Goal: Task Accomplishment & Management: Manage account settings

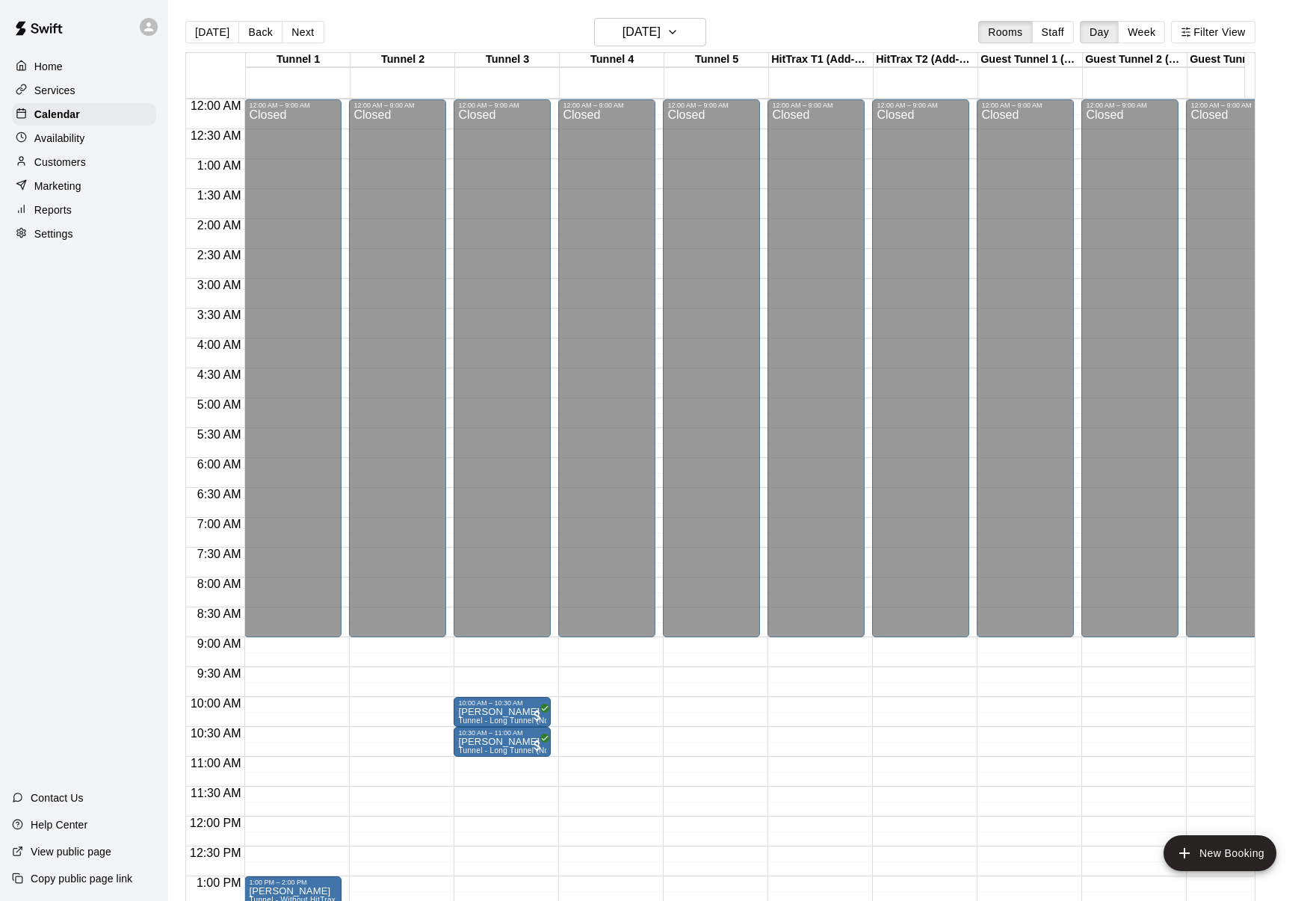
scroll to position [257, 0]
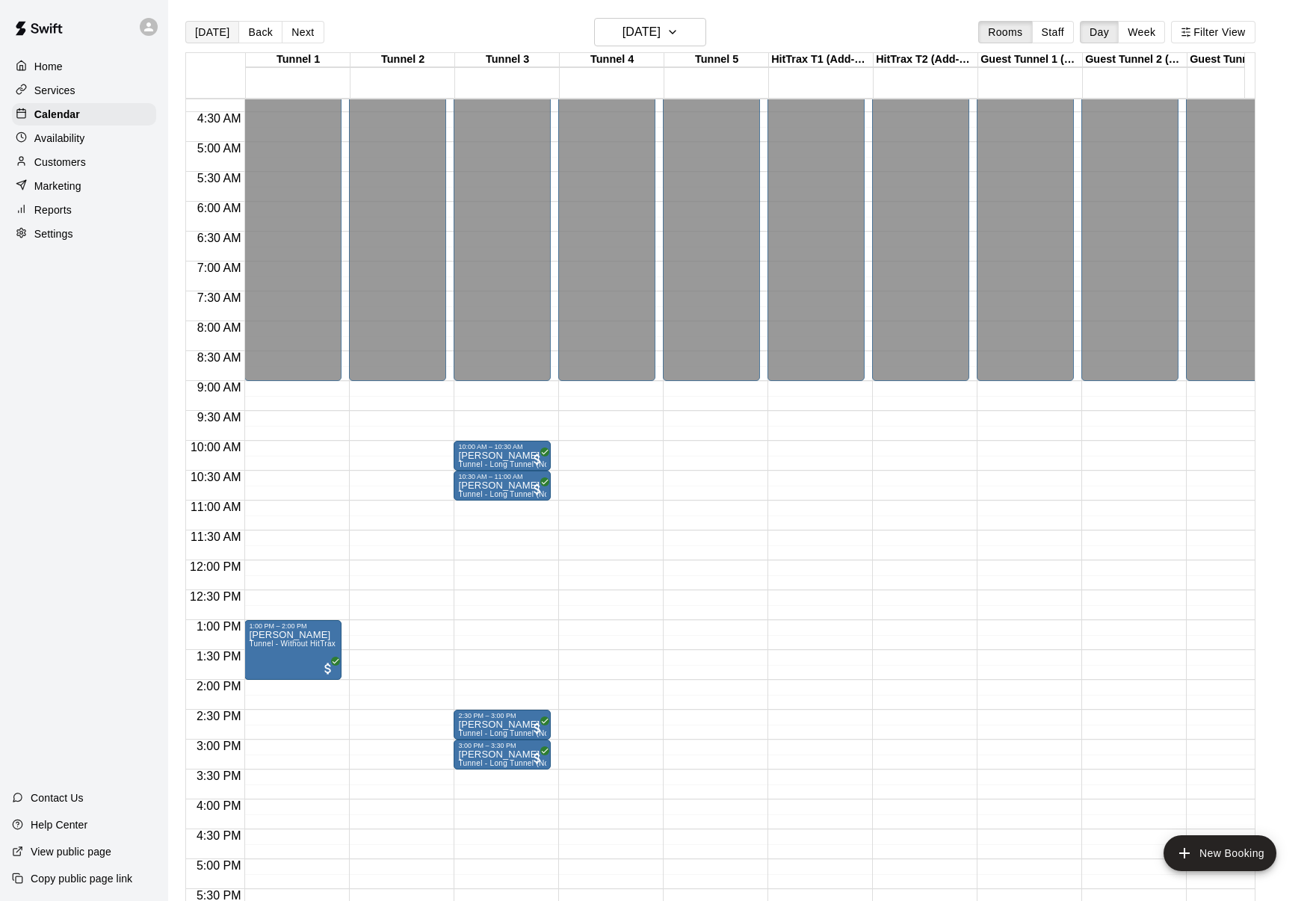
click at [208, 32] on button "[DATE]" at bounding box center [212, 32] width 54 height 23
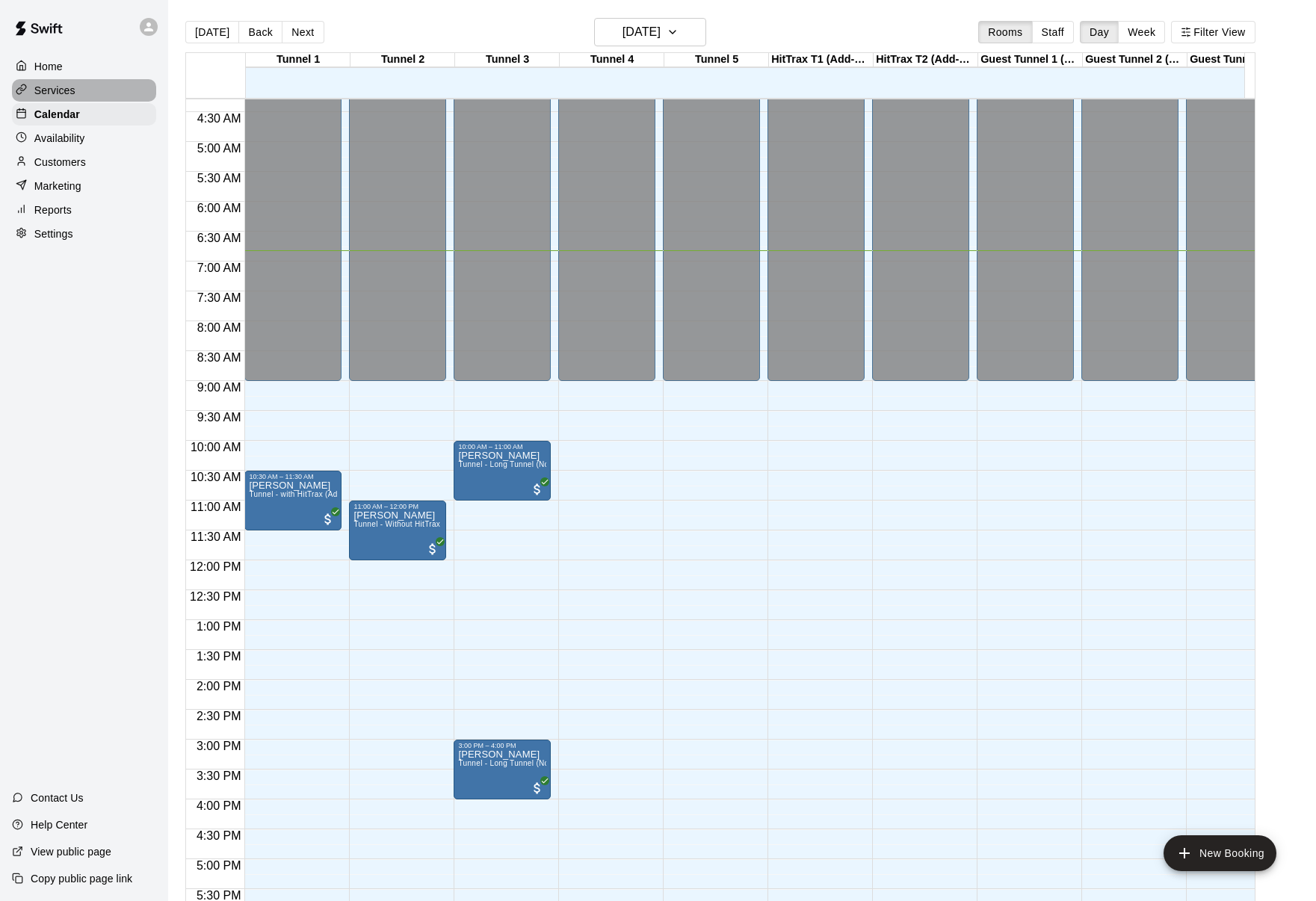
click at [58, 87] on p "Services" at bounding box center [54, 90] width 41 height 15
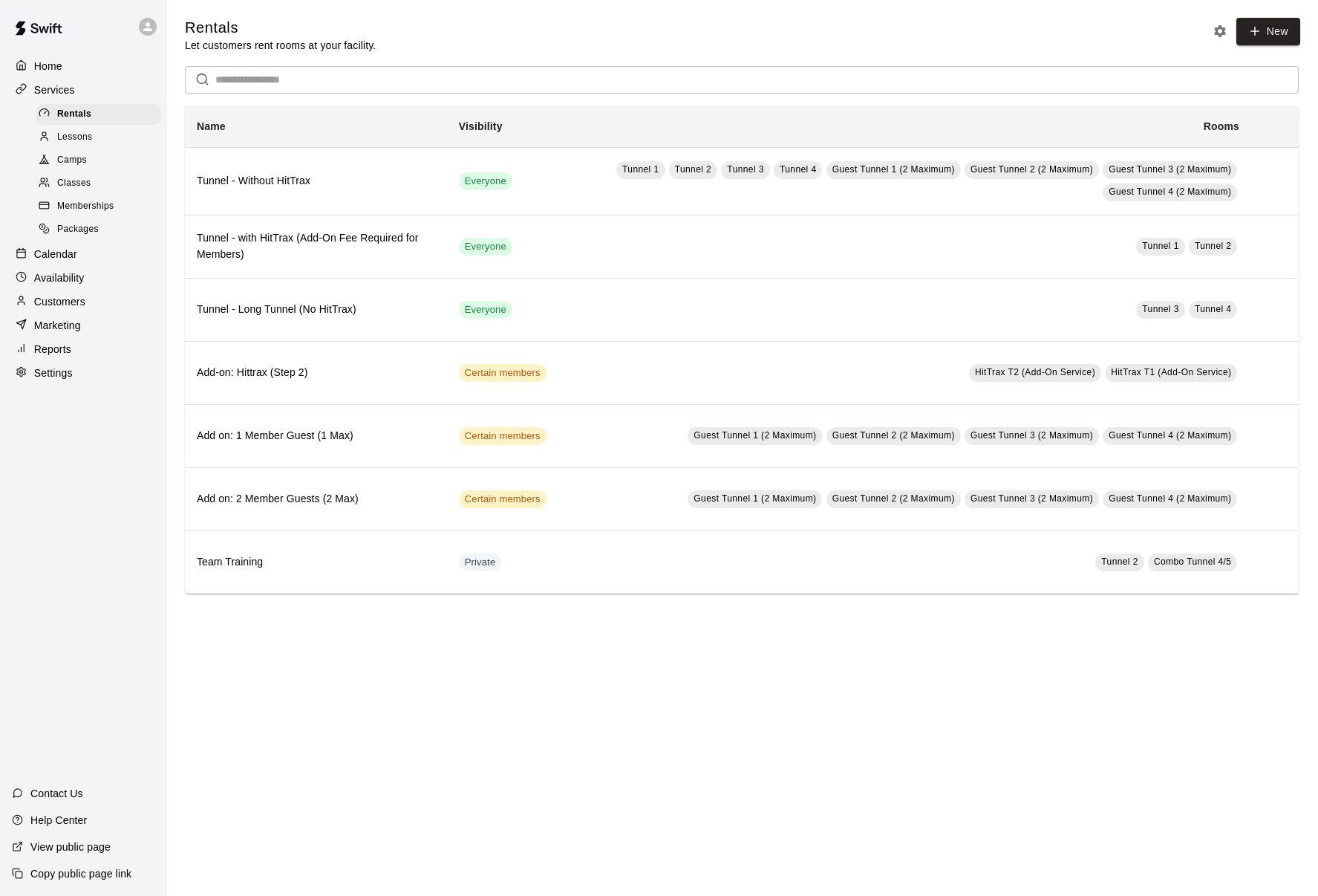
click at [89, 209] on span "Memberships" at bounding box center [85, 206] width 56 height 15
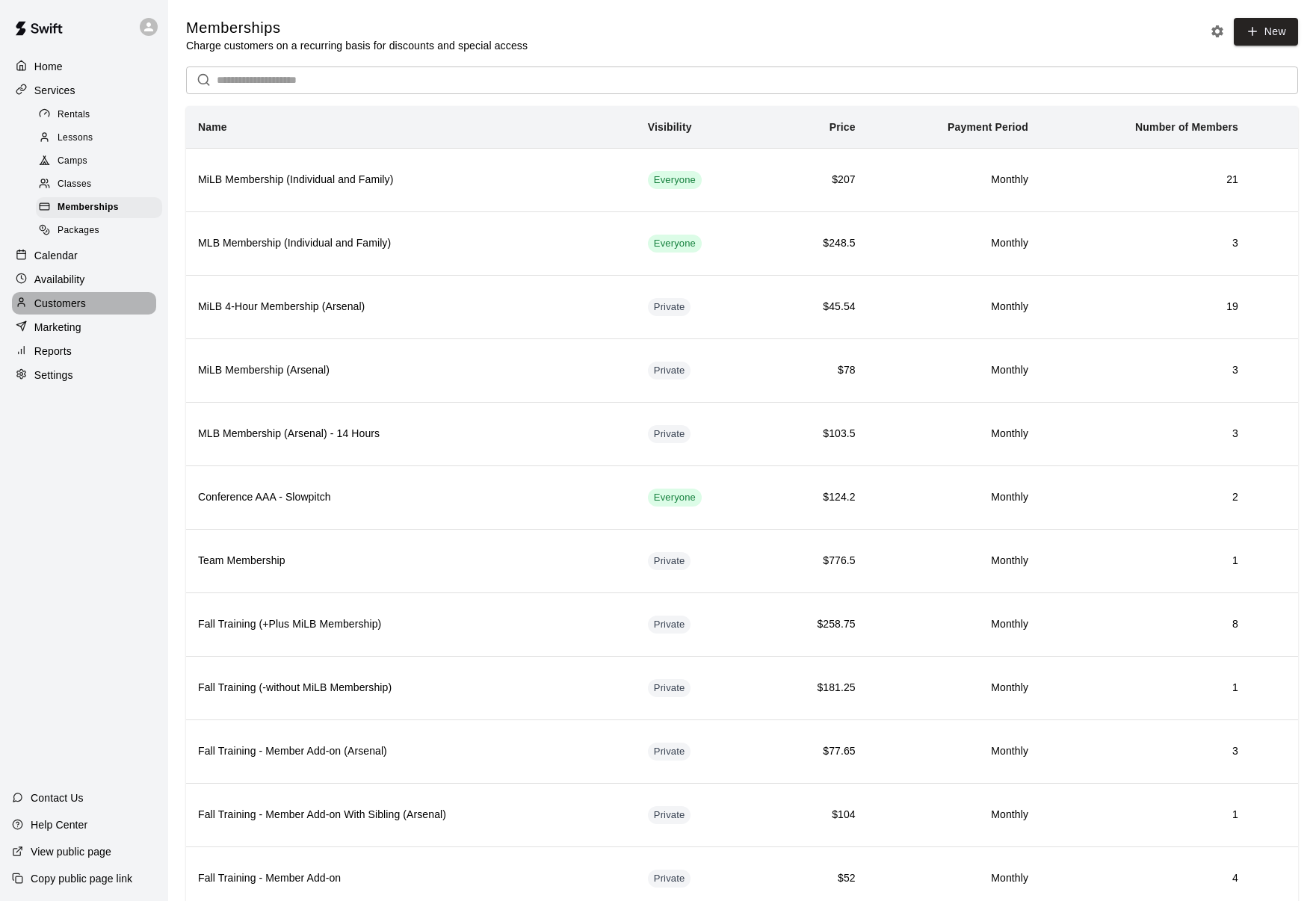
click at [78, 295] on p "Customers" at bounding box center [60, 302] width 51 height 15
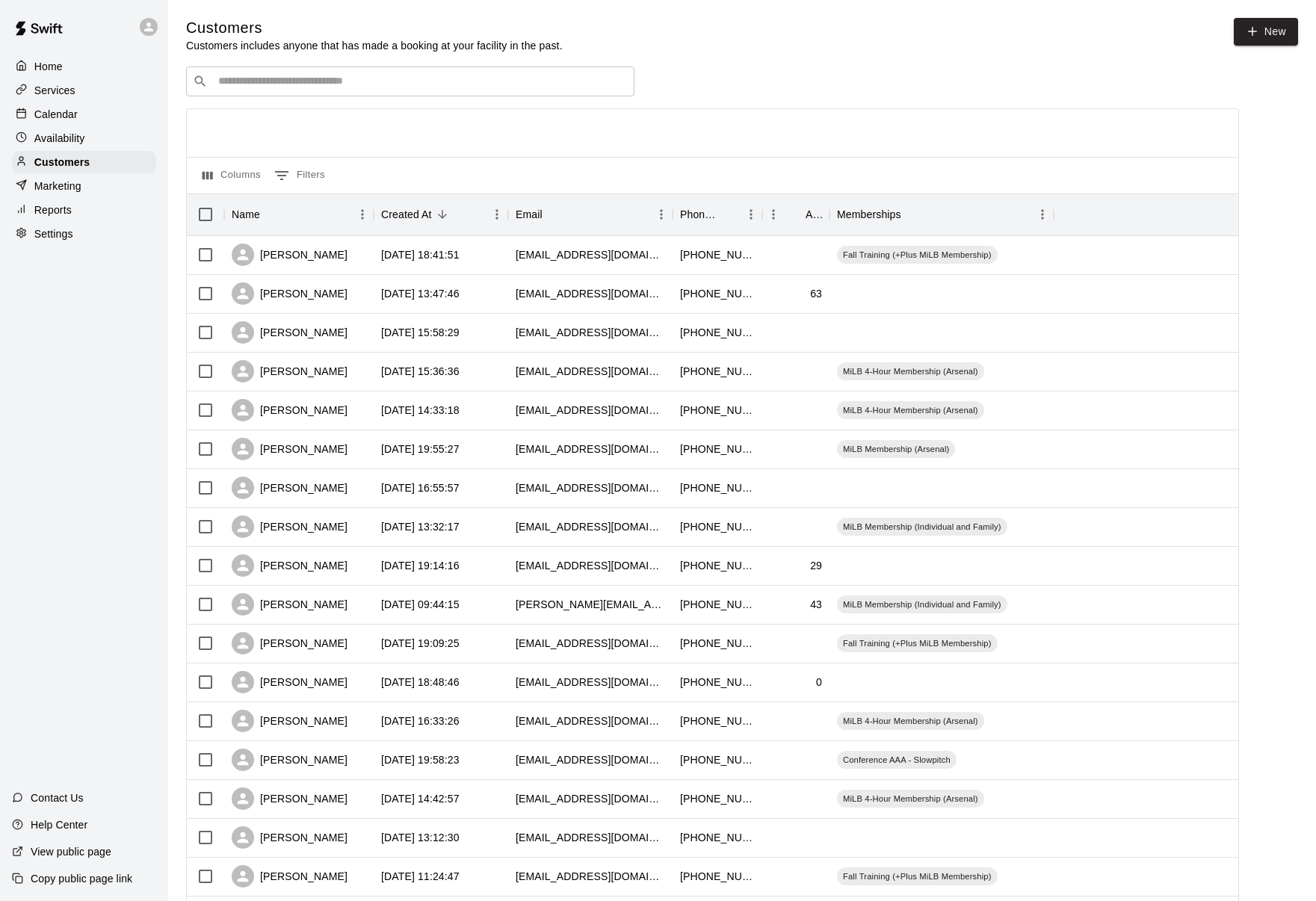
click at [296, 83] on input "Search customers by name or email" at bounding box center [421, 81] width 414 height 15
type input "**********"
click at [66, 92] on p "Services" at bounding box center [54, 90] width 41 height 15
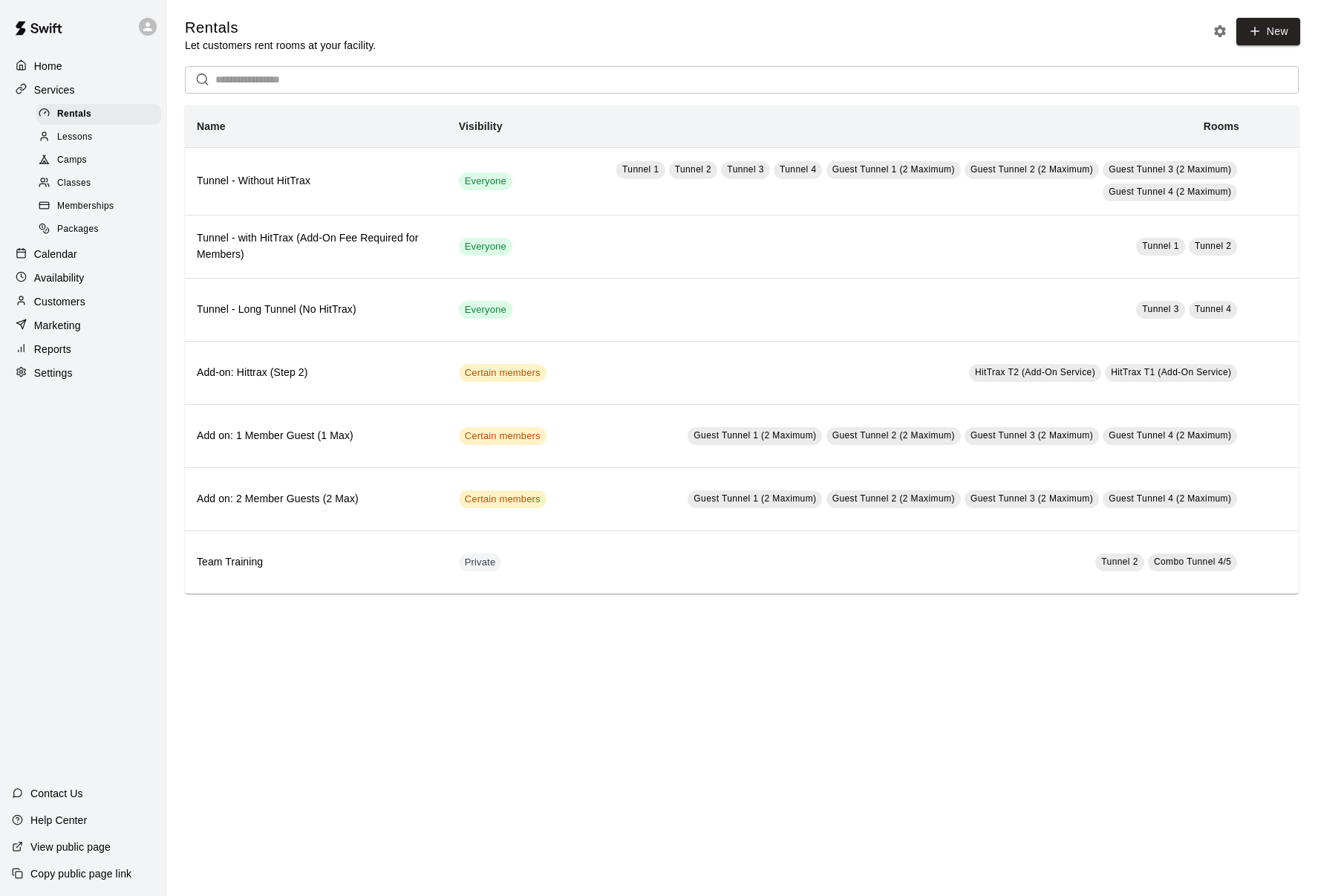
click at [90, 199] on span "Memberships" at bounding box center [85, 206] width 56 height 15
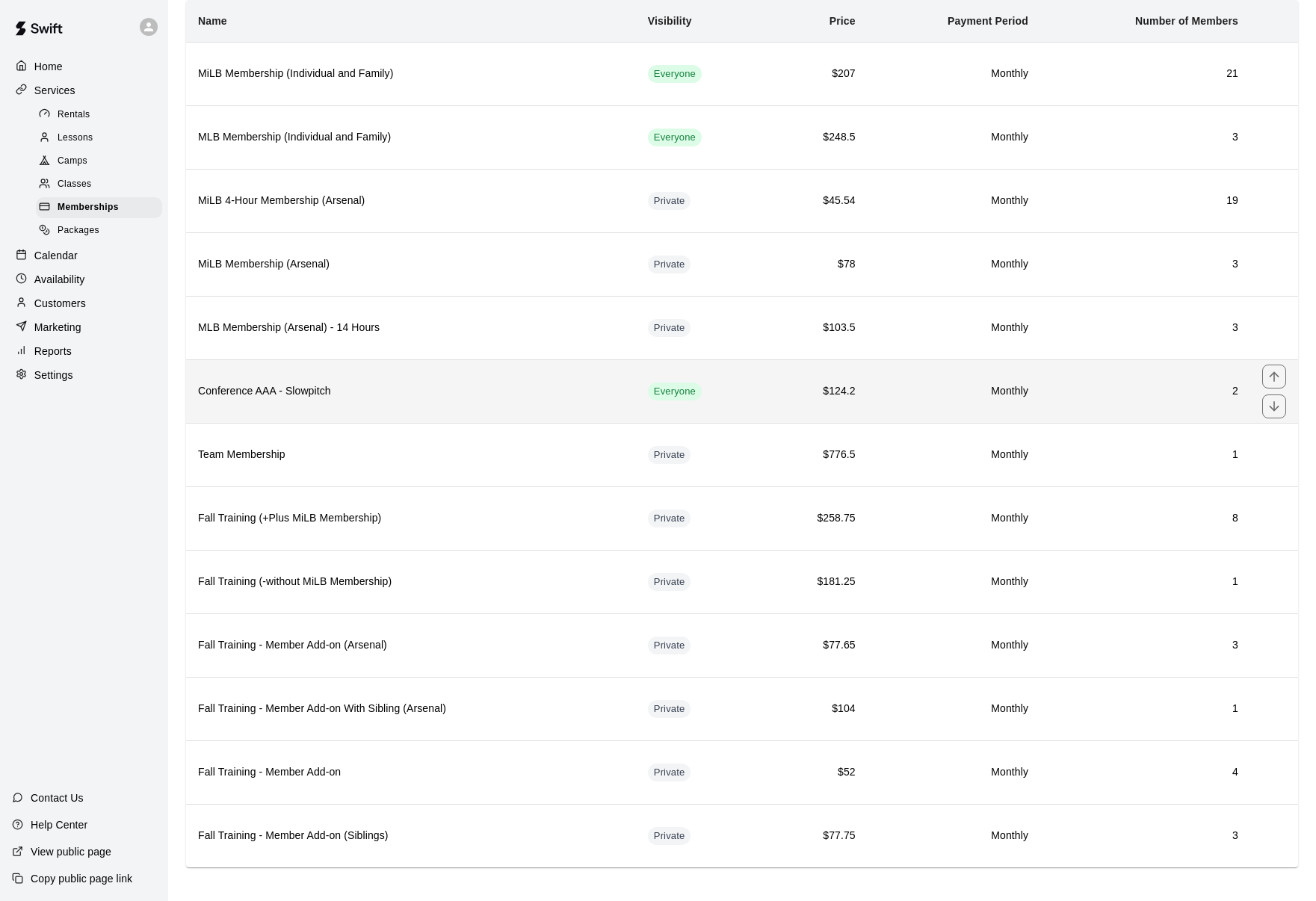
scroll to position [113, 0]
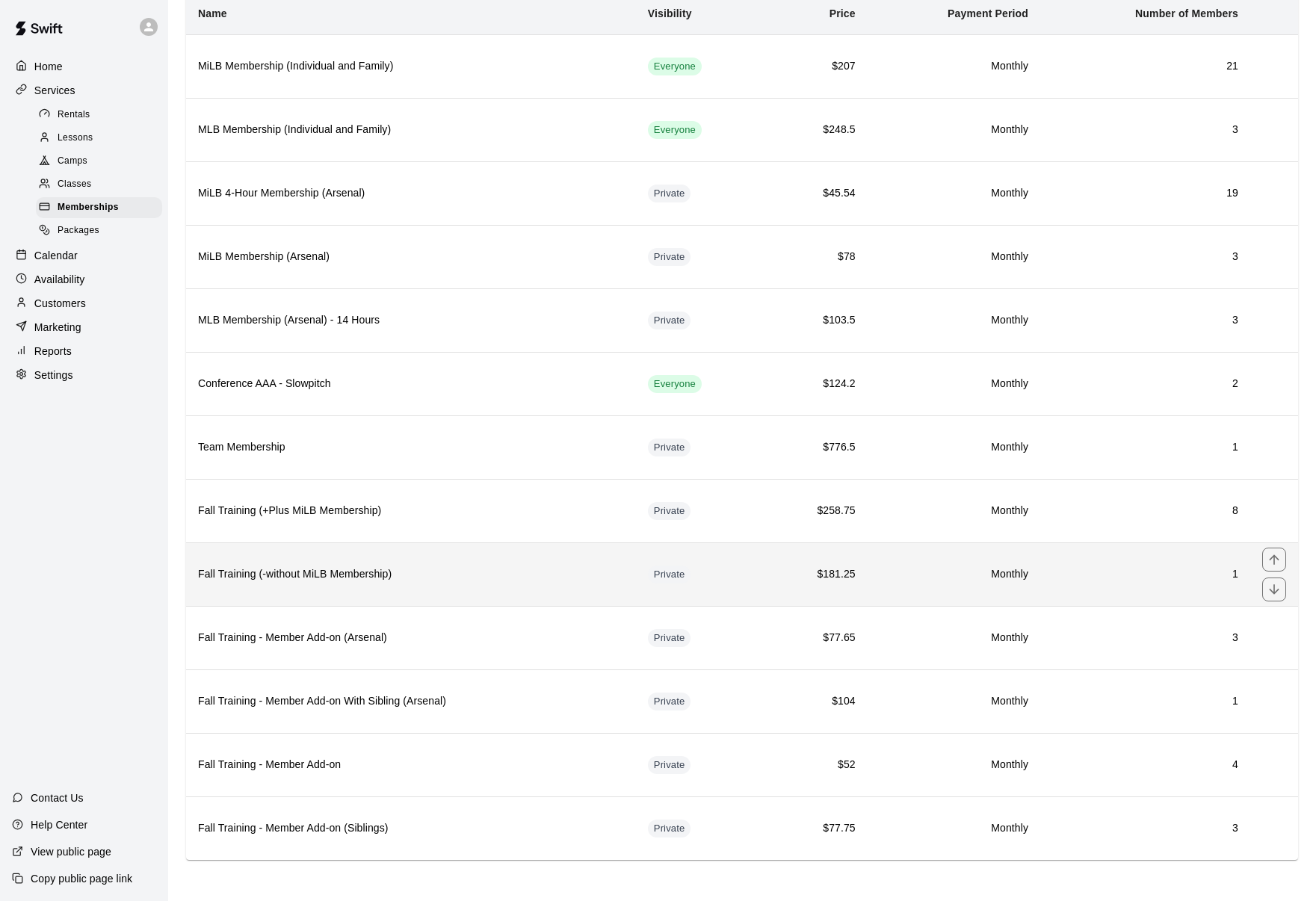
click at [1127, 580] on h6 "1" at bounding box center [1145, 574] width 186 height 16
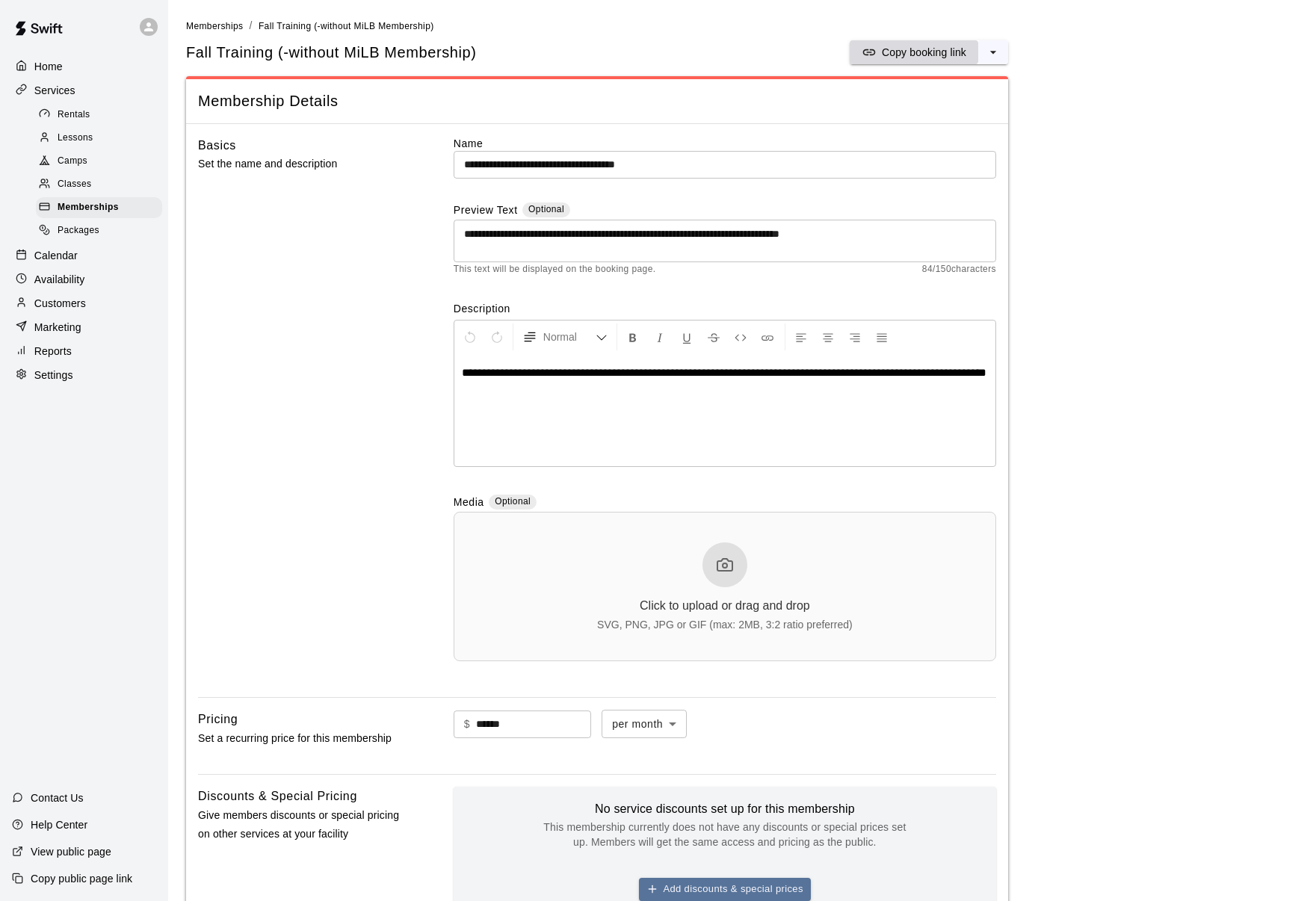
click at [923, 51] on p "Copy booking link" at bounding box center [924, 52] width 85 height 15
click at [72, 295] on p "Customers" at bounding box center [60, 302] width 51 height 15
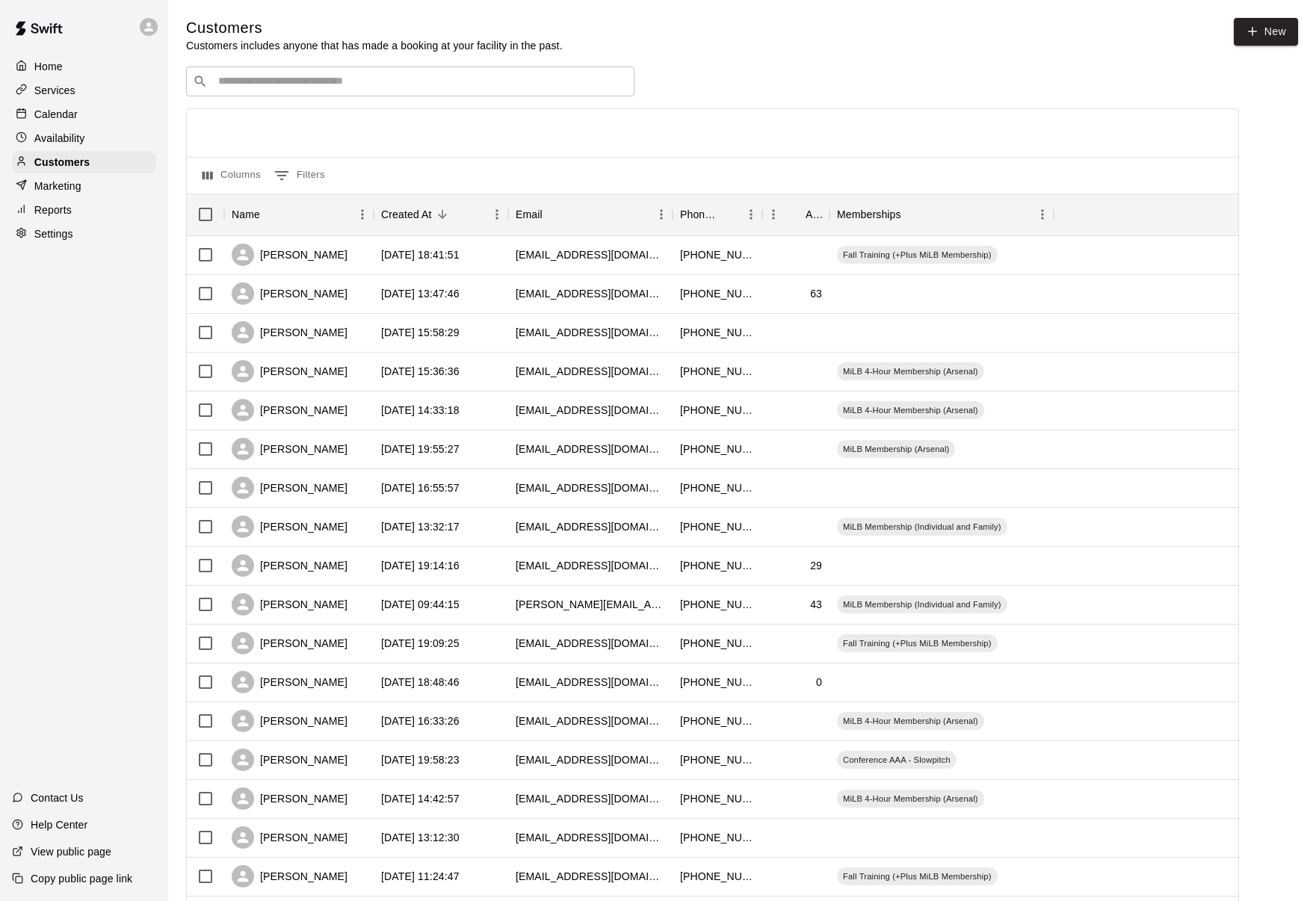
click at [289, 83] on input "Search customers by name or email" at bounding box center [421, 81] width 414 height 15
type input "**********"
click at [737, 75] on div "**********" at bounding box center [712, 82] width 1053 height 30
click at [70, 92] on p "Services" at bounding box center [54, 90] width 41 height 15
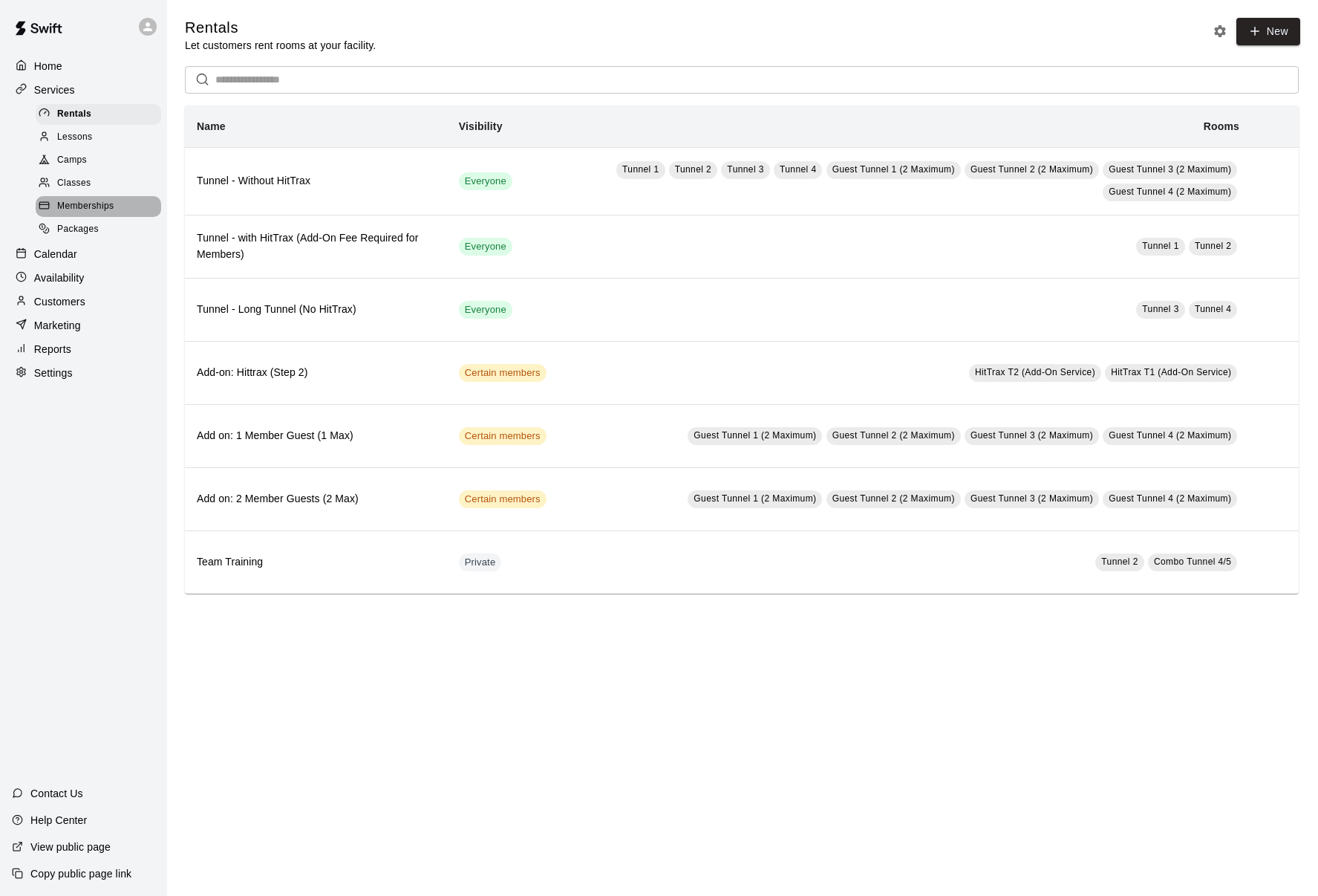
click at [77, 203] on span "Memberships" at bounding box center [85, 206] width 56 height 15
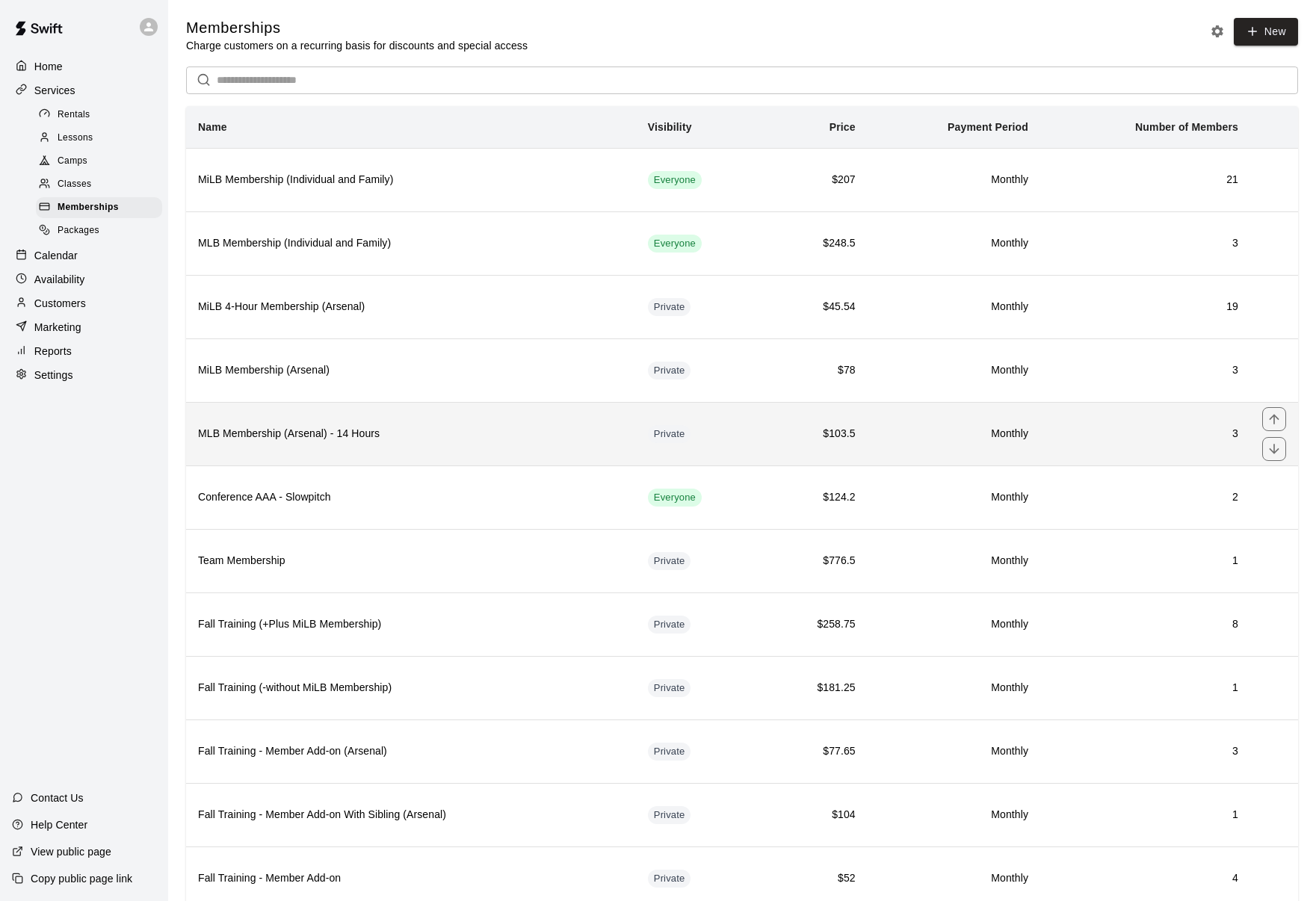
scroll to position [19, 0]
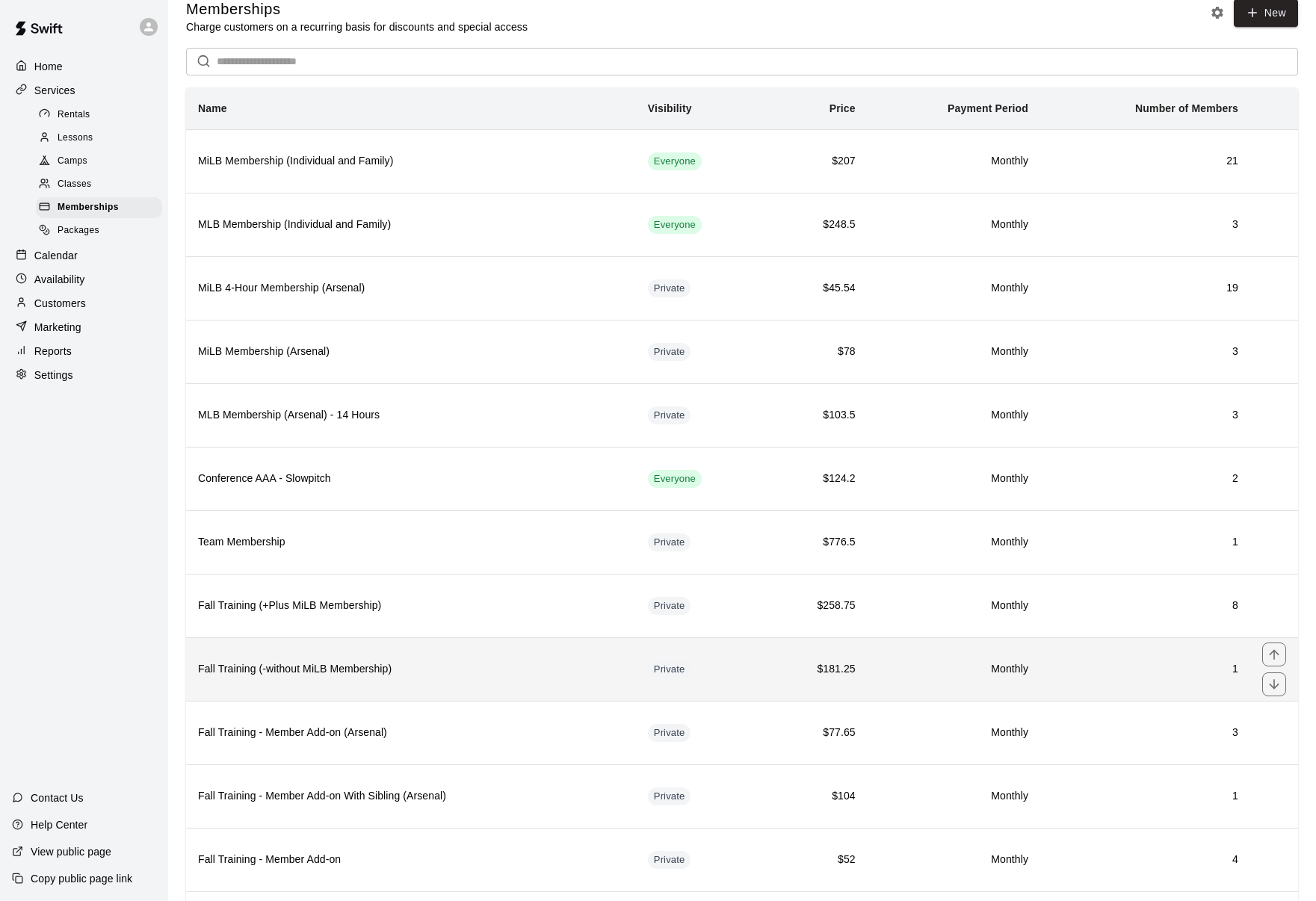
click at [1112, 666] on h6 "1" at bounding box center [1145, 669] width 186 height 16
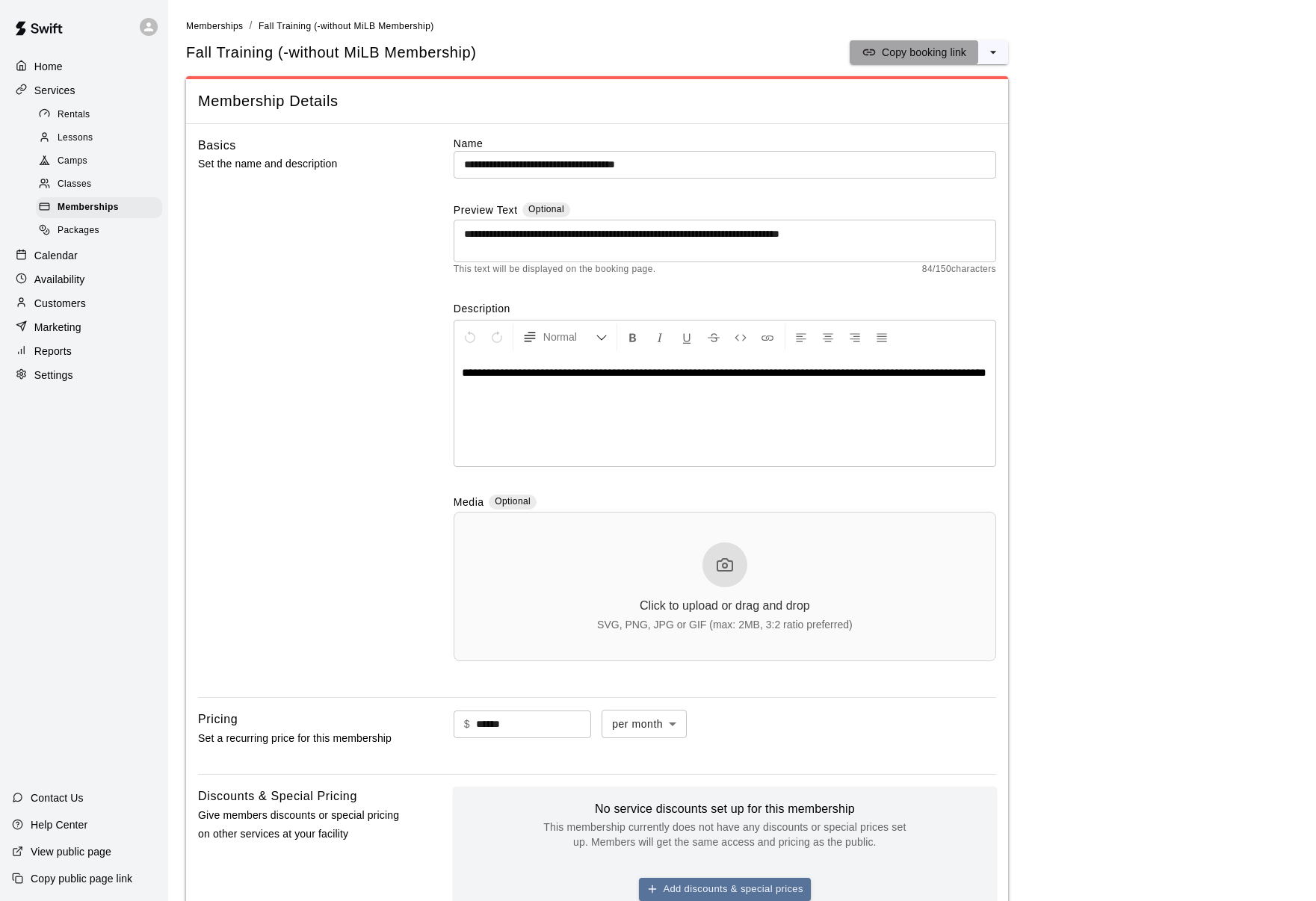
click at [869, 48] on icon "split button" at bounding box center [869, 52] width 15 height 15
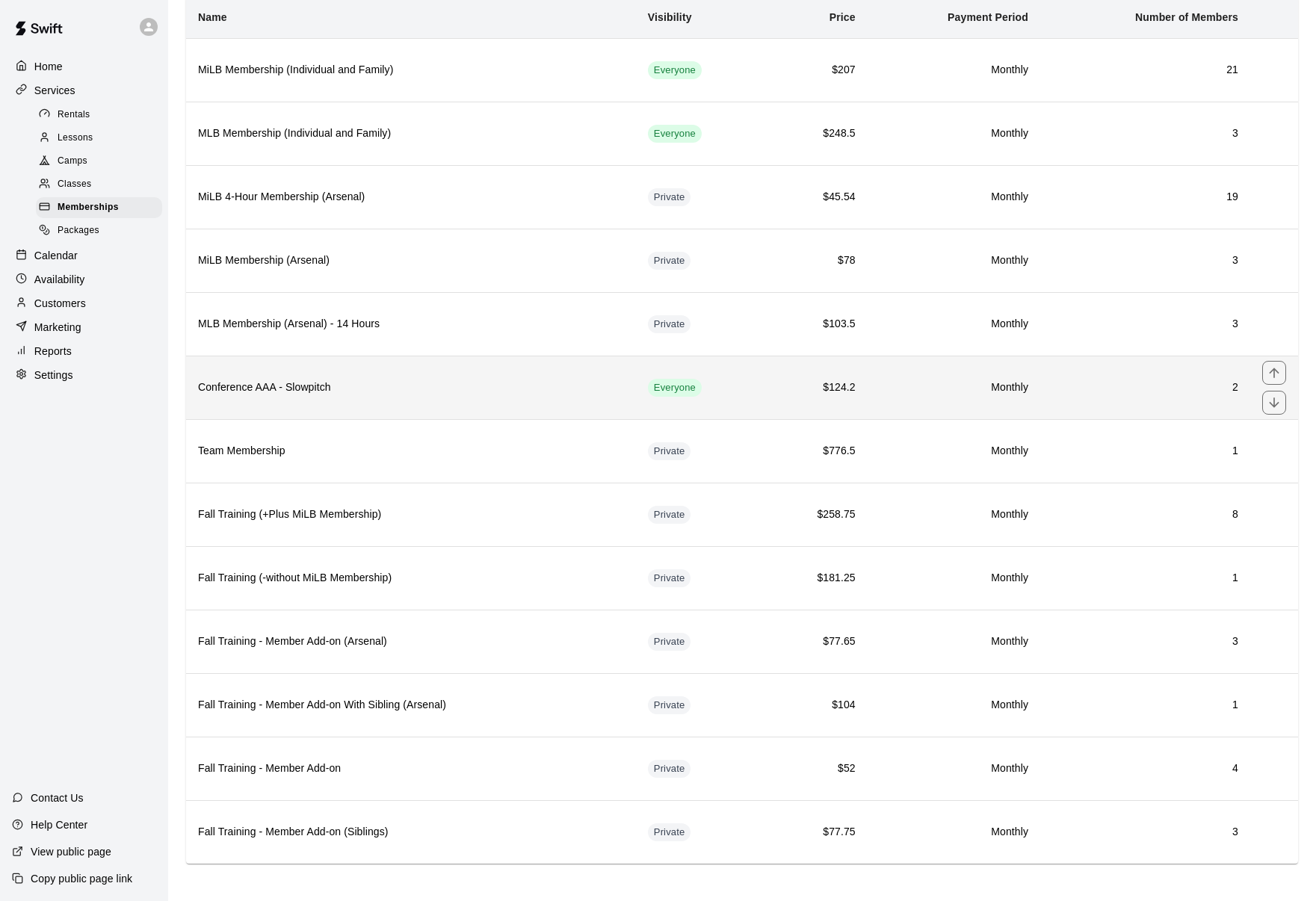
scroll to position [113, 0]
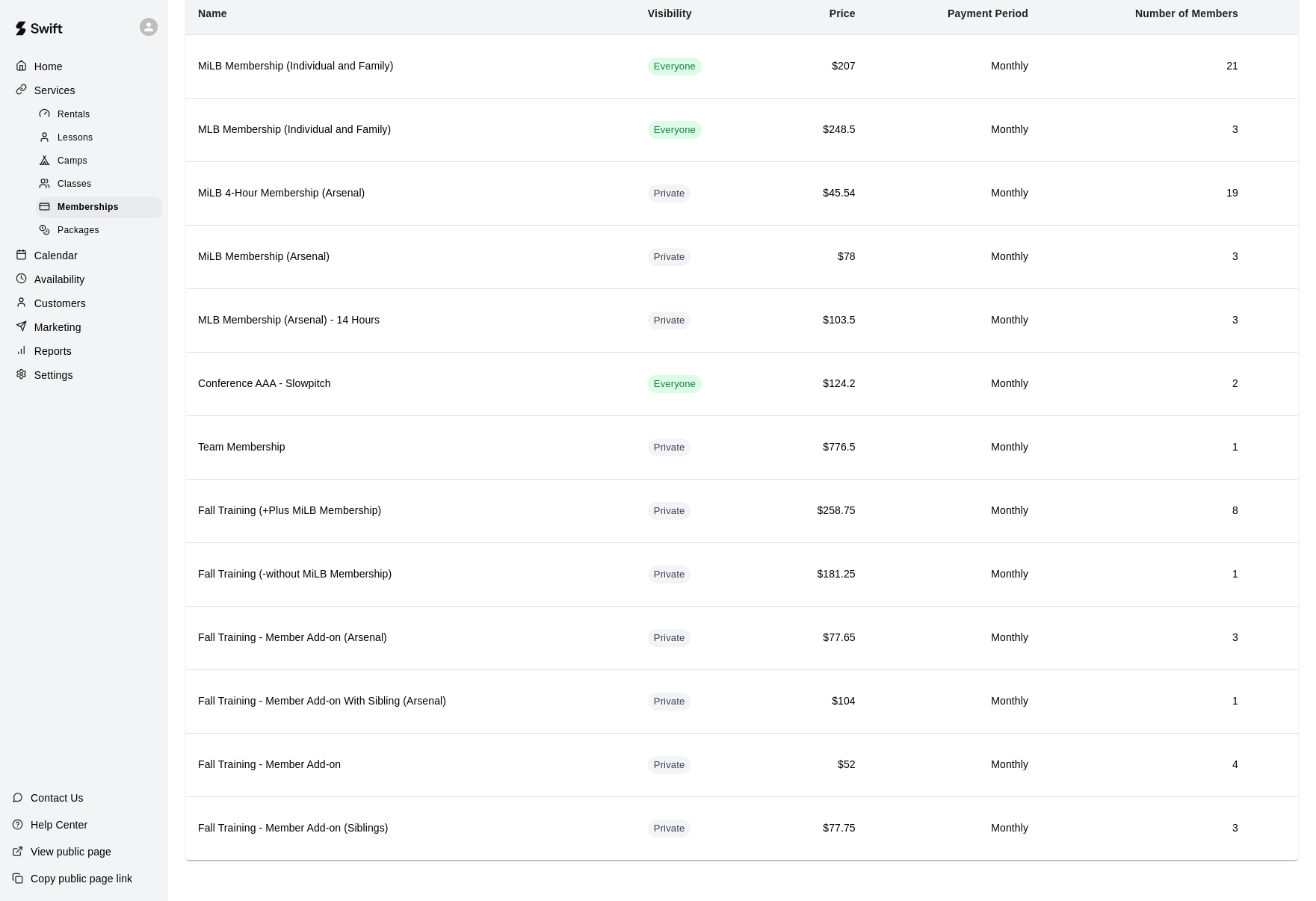
click at [75, 259] on div "Calendar" at bounding box center [83, 255] width 144 height 23
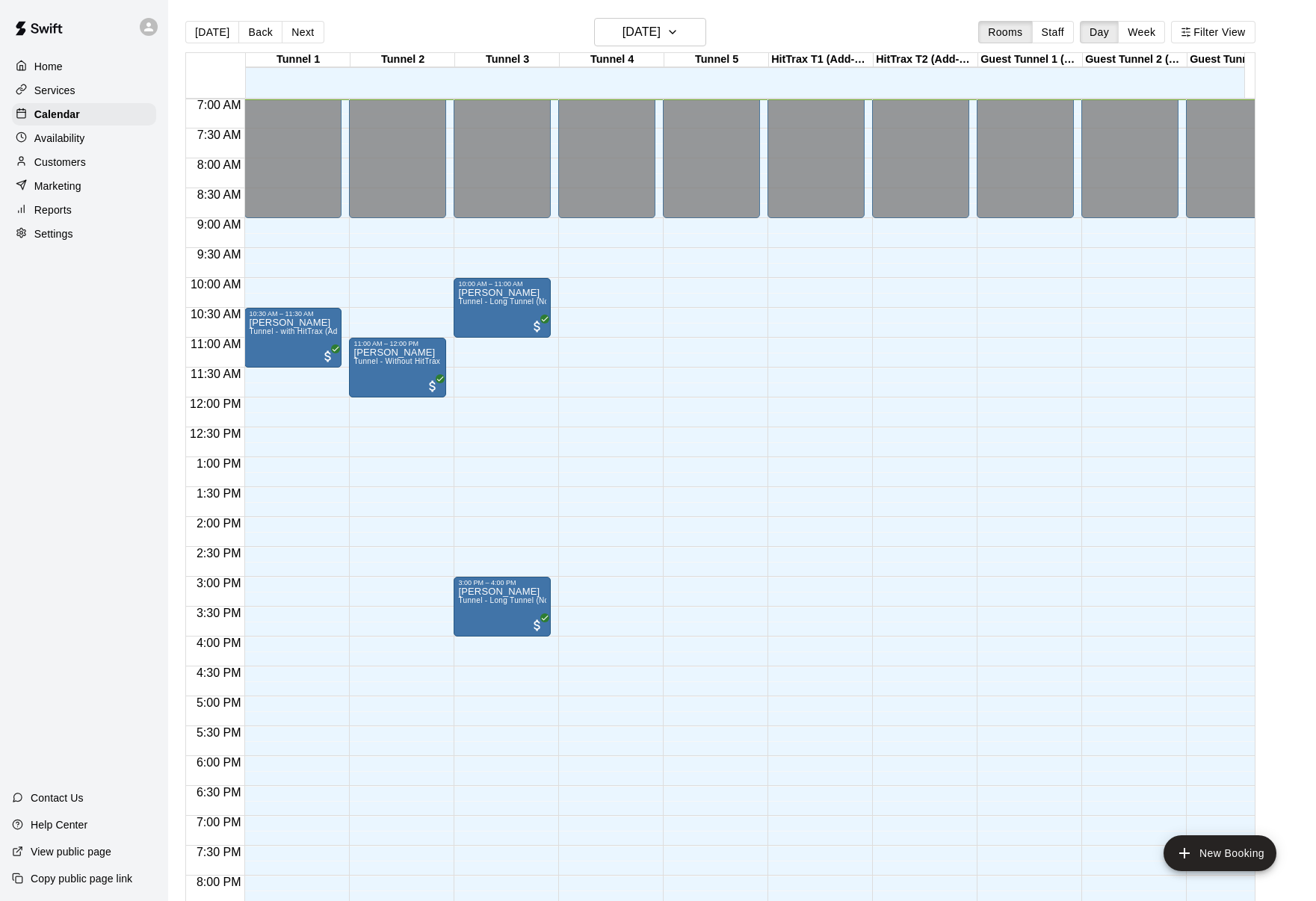
scroll to position [419, 0]
click at [218, 31] on button "[DATE]" at bounding box center [212, 32] width 54 height 23
click at [250, 34] on button "Back" at bounding box center [261, 32] width 44 height 23
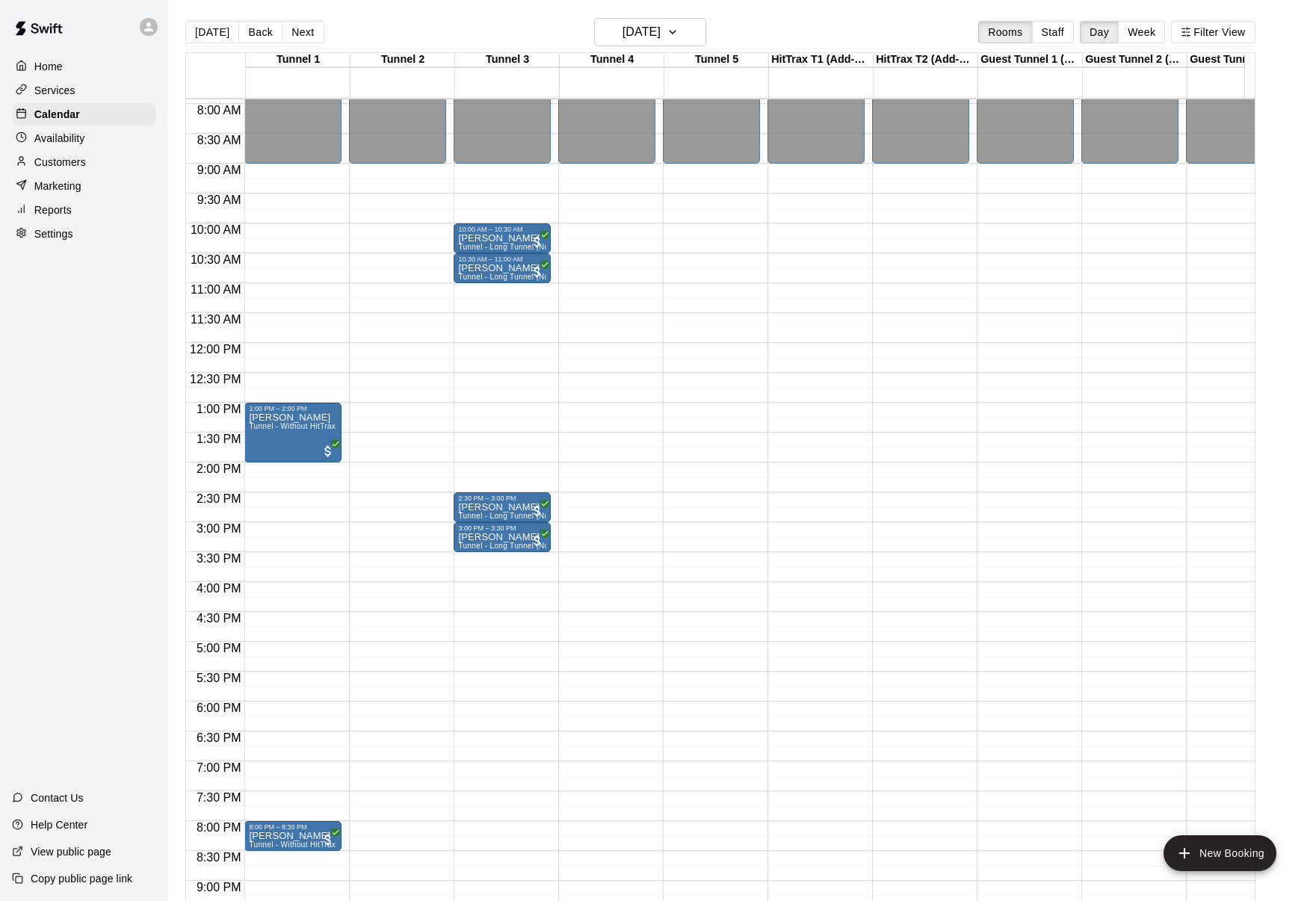
scroll to position [581, 0]
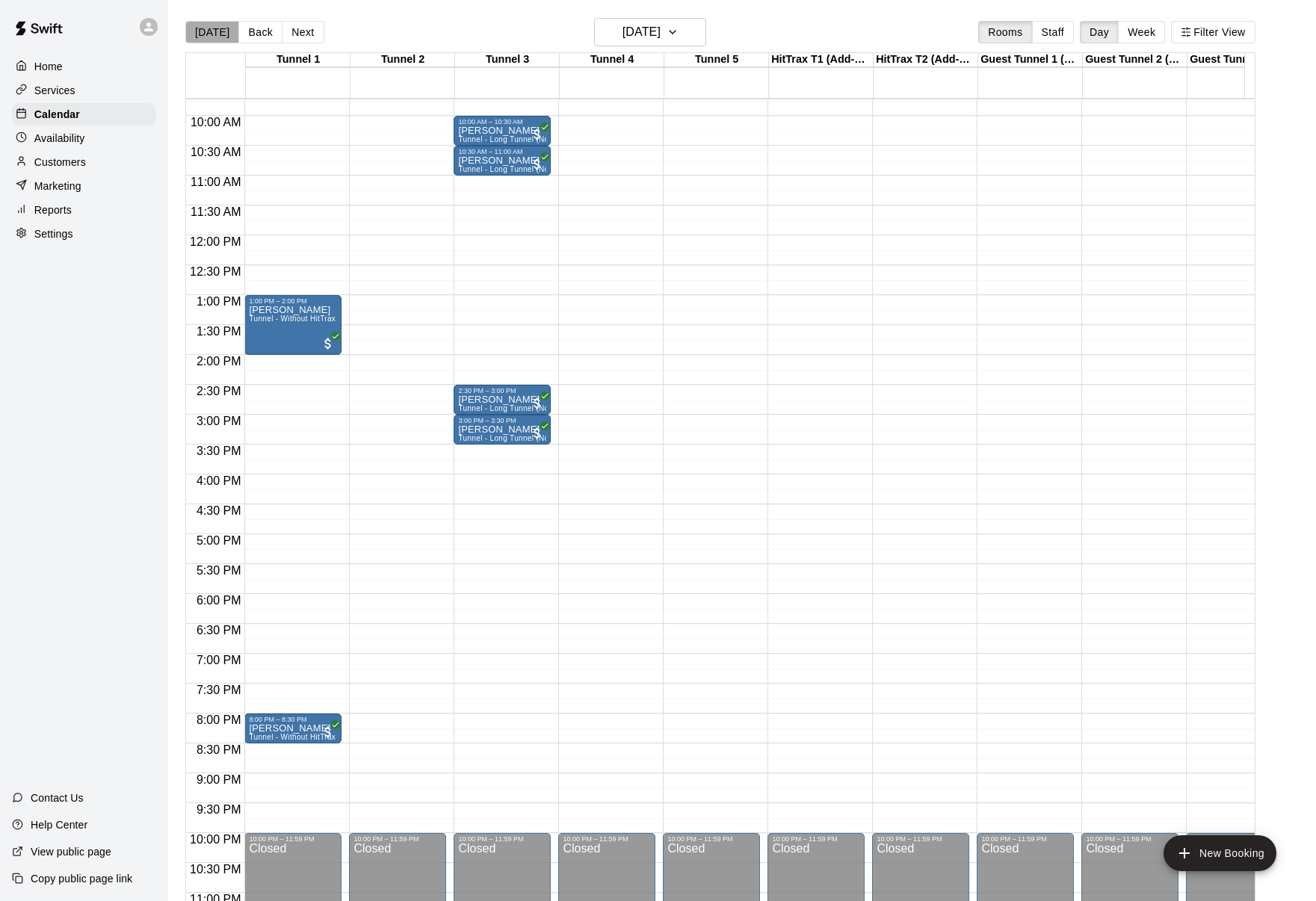
click at [216, 30] on button "[DATE]" at bounding box center [212, 32] width 54 height 23
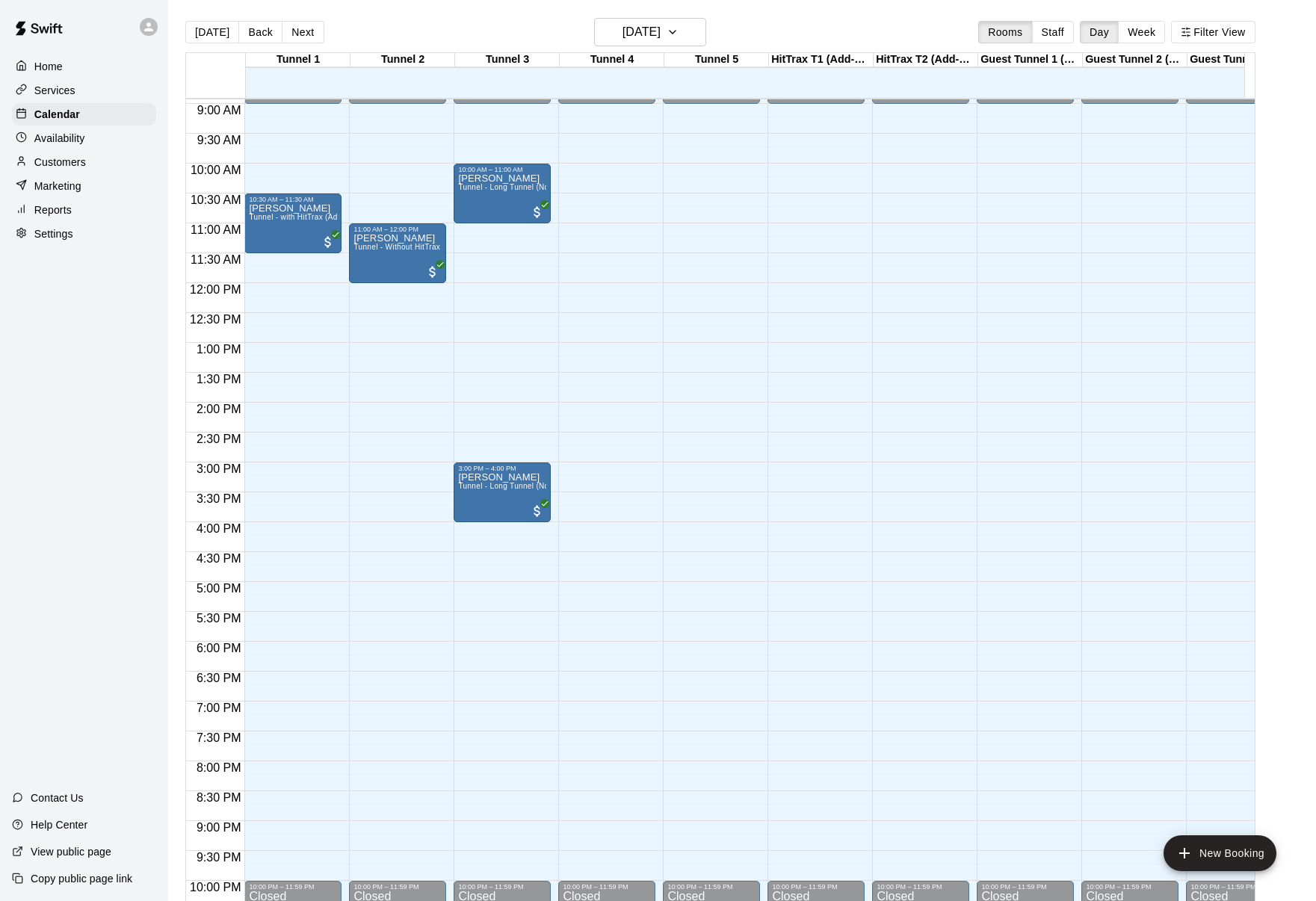
scroll to position [524, 0]
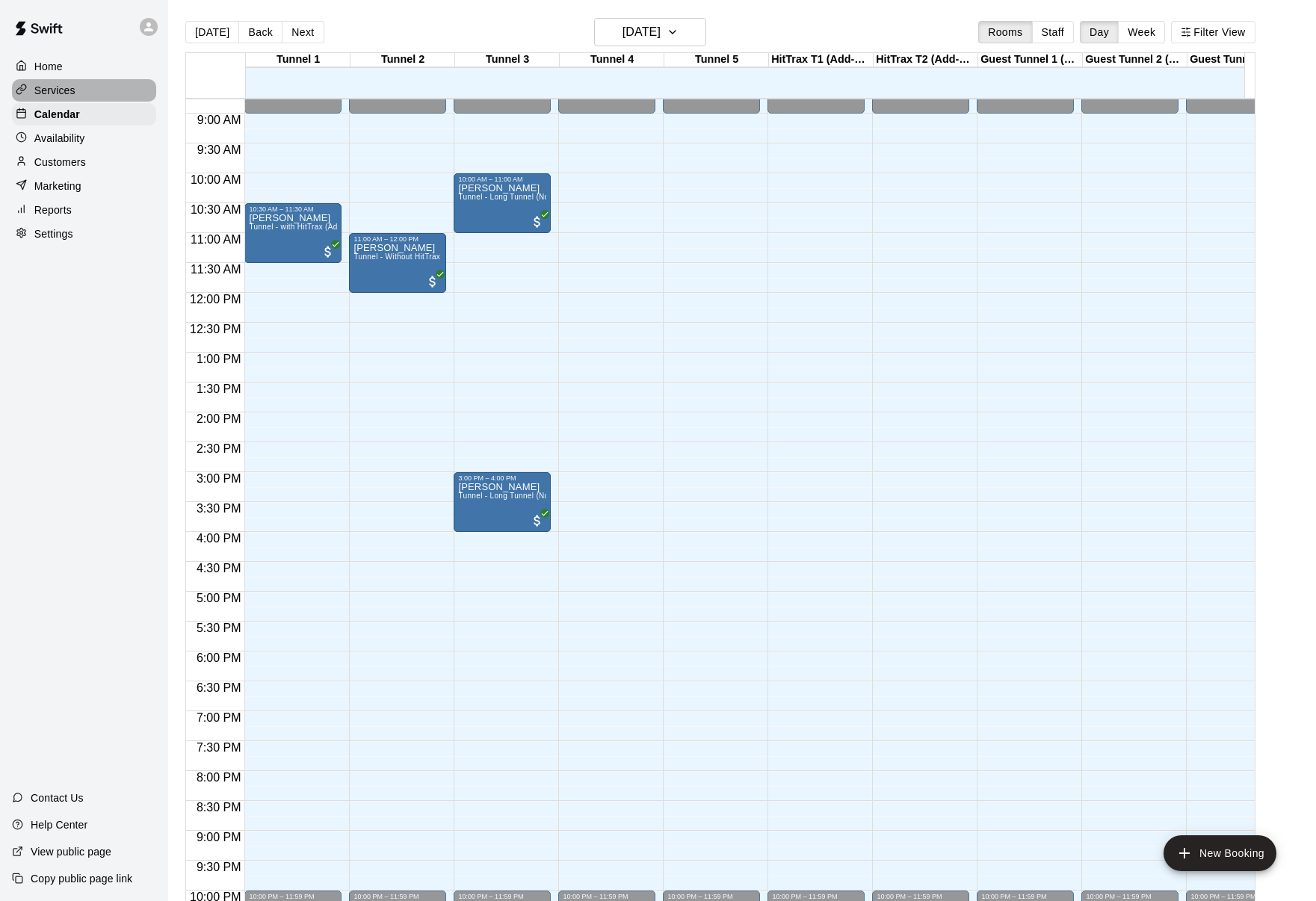
click at [65, 89] on p "Services" at bounding box center [54, 90] width 41 height 15
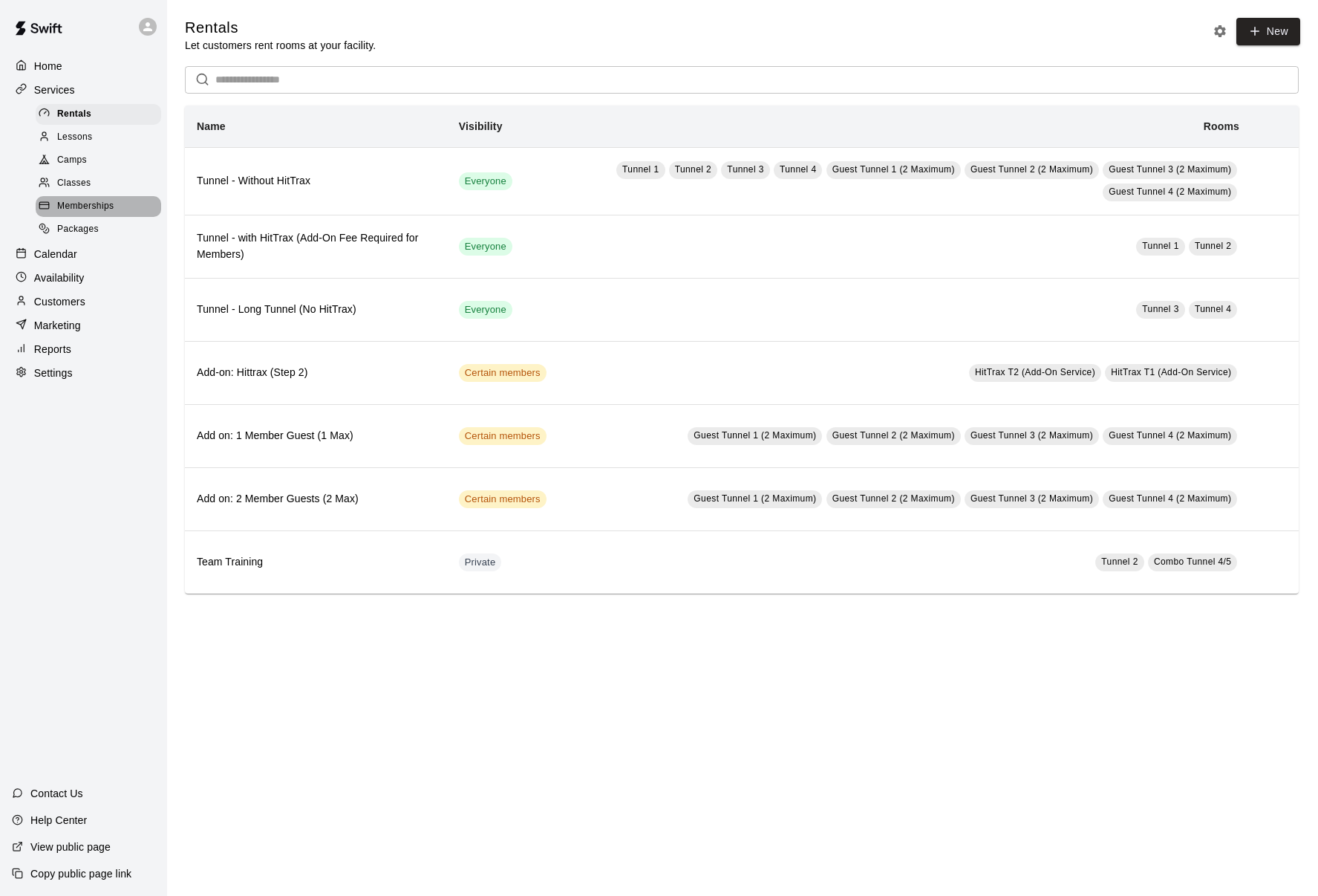
click at [70, 199] on span "Memberships" at bounding box center [85, 206] width 56 height 15
